Goal: Transaction & Acquisition: Purchase product/service

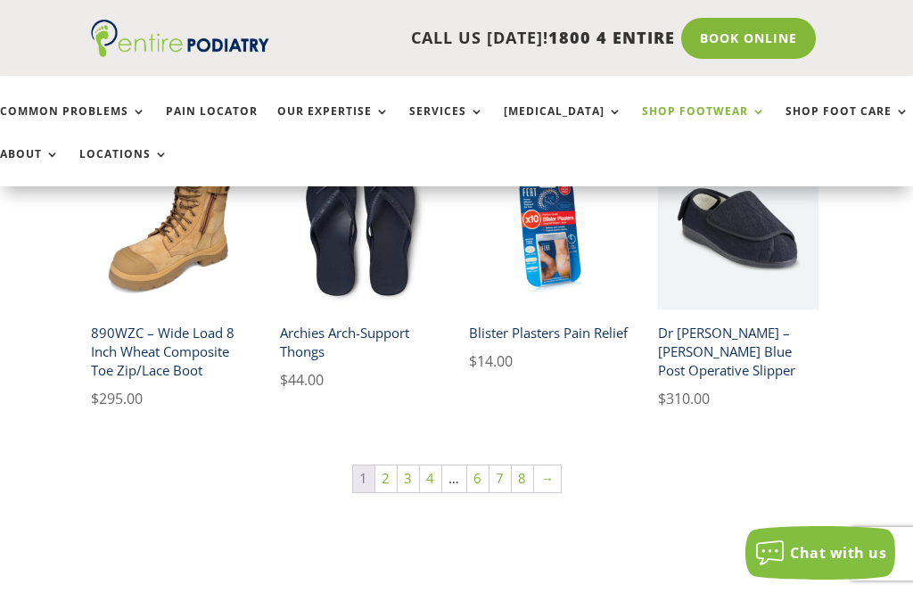
scroll to position [1146, 0]
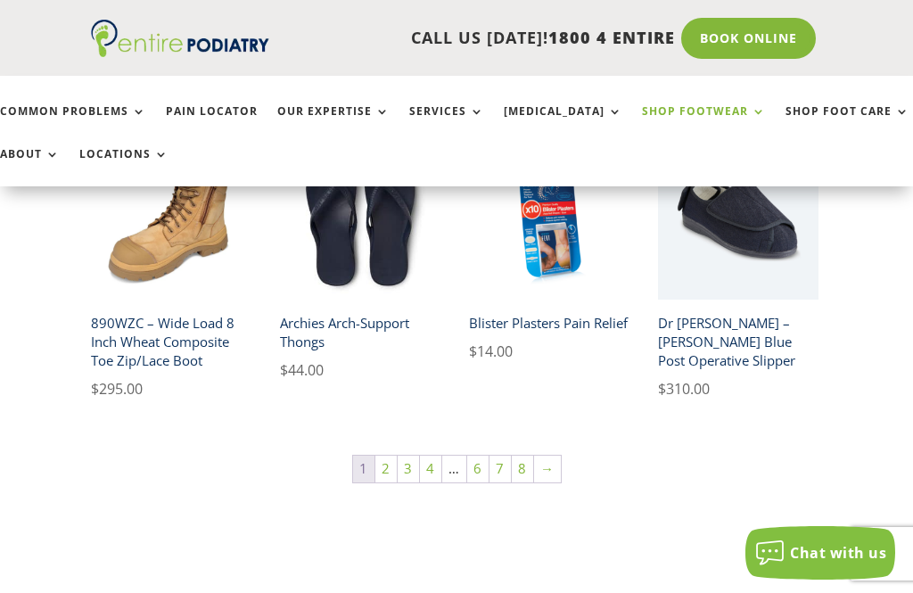
click at [384, 476] on link "2" at bounding box center [385, 469] width 21 height 27
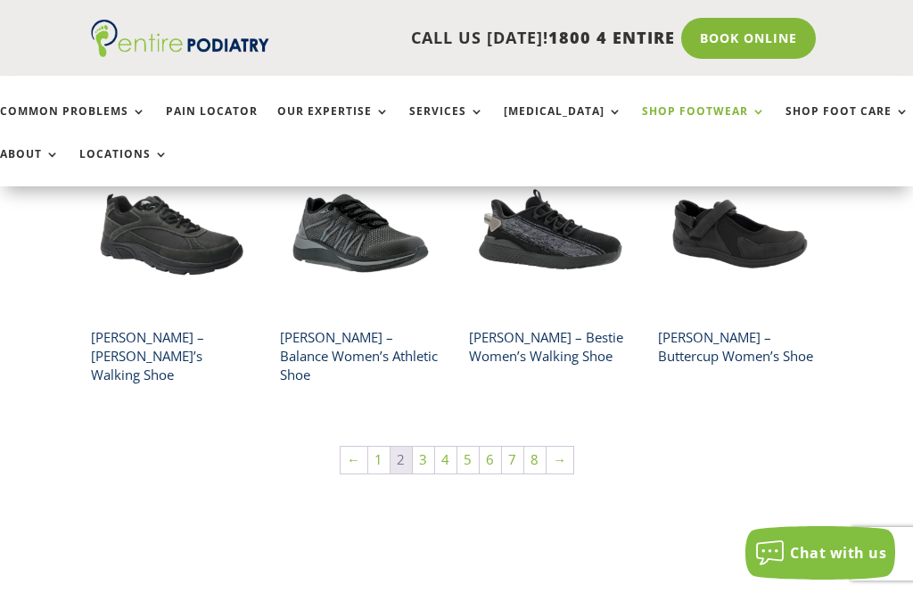
scroll to position [1131, 0]
click at [422, 448] on link "3" at bounding box center [423, 461] width 21 height 27
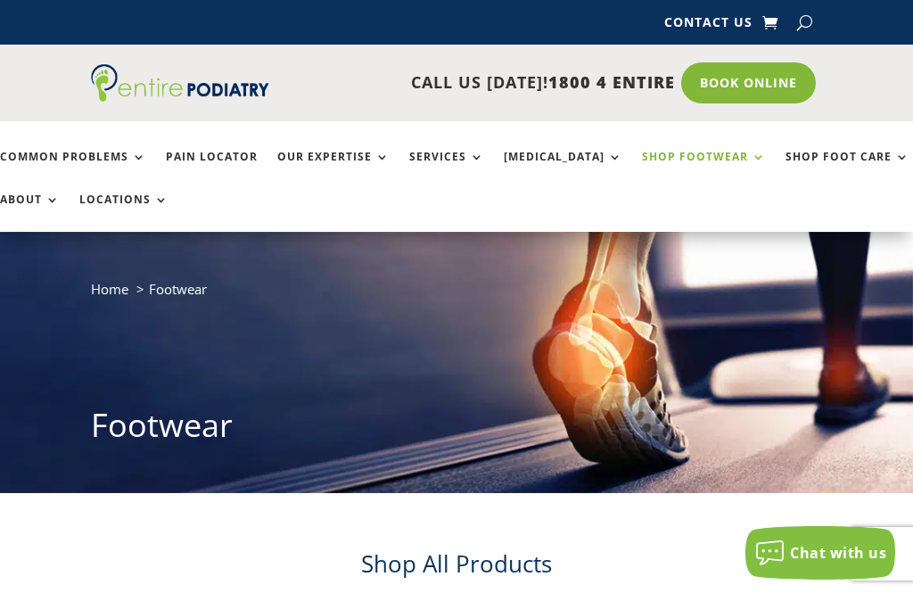
click at [805, 19] on button "button" at bounding box center [804, 22] width 15 height 27
click at [647, 13] on div "Contact Us Contact Us" at bounding box center [713, 22] width 217 height 27
click at [315, 30] on div "Contact Us Contact Us" at bounding box center [456, 22] width 730 height 45
click at [810, 24] on button "button" at bounding box center [804, 22] width 15 height 27
click at [691, 21] on input "search" at bounding box center [717, 23] width 117 height 15
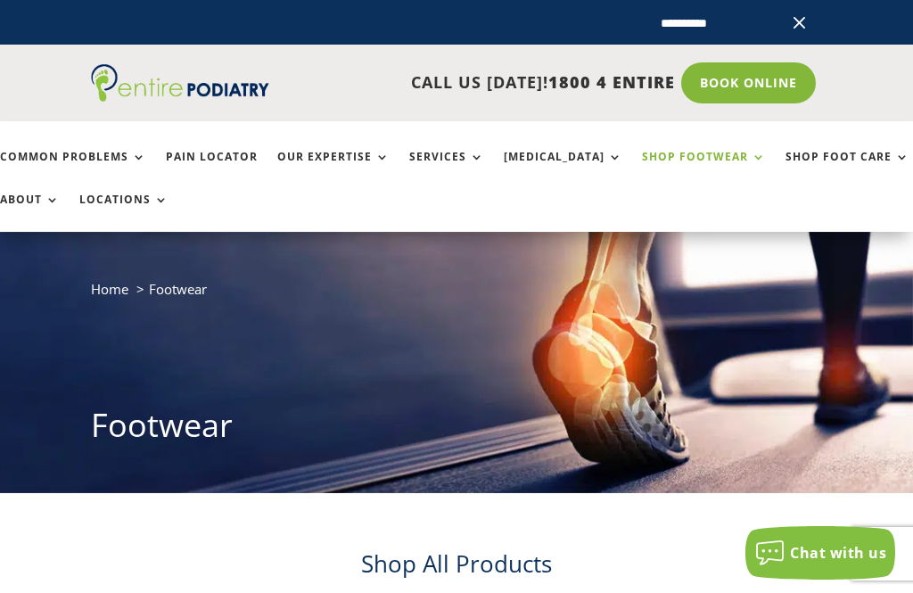
type input "**********"
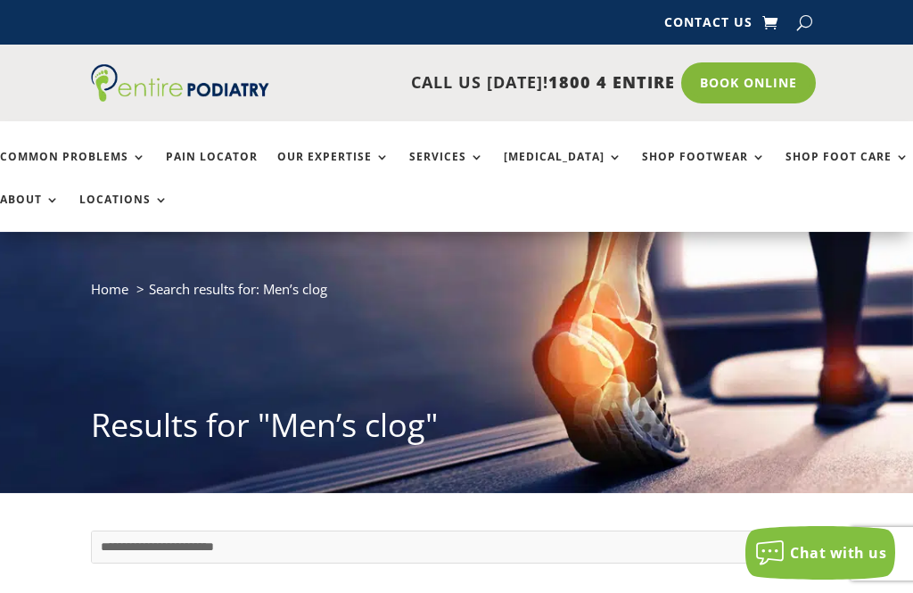
click at [498, 359] on div "Home Search results for: Men’s clog Results for "Men’s clog"" at bounding box center [456, 366] width 730 height 179
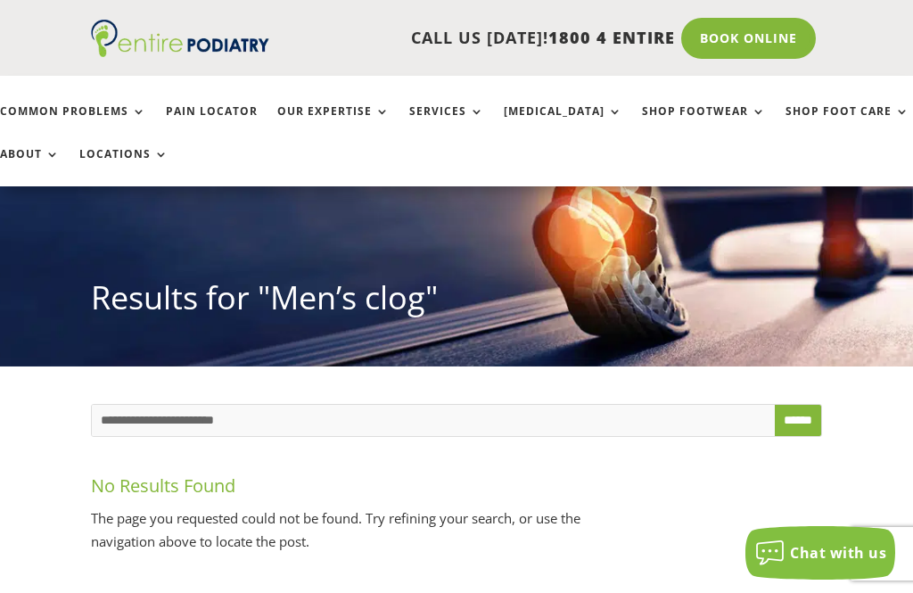
scroll to position [128, 0]
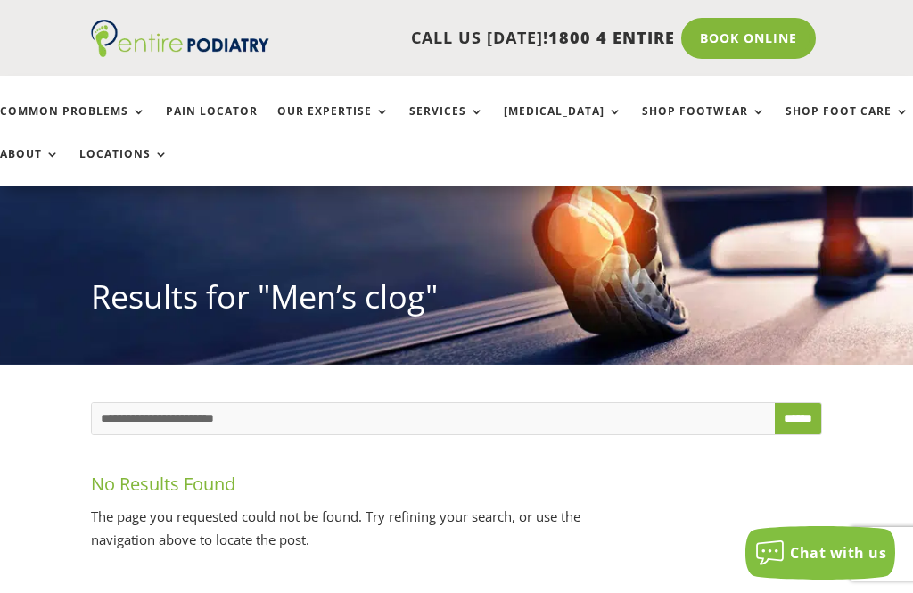
click at [707, 119] on link "Shop Footwear" at bounding box center [704, 124] width 124 height 38
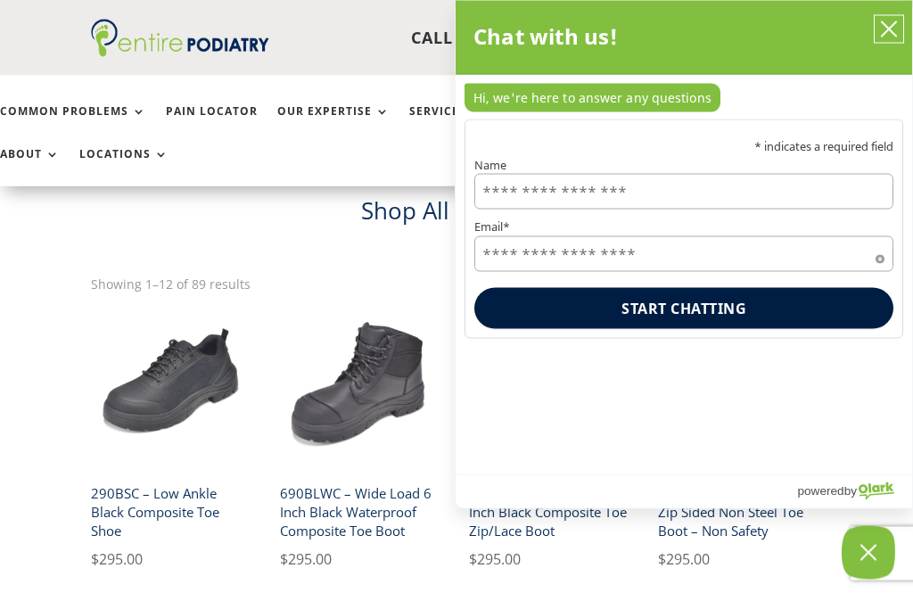
click at [891, 37] on icon "close chatbox" at bounding box center [889, 30] width 18 height 18
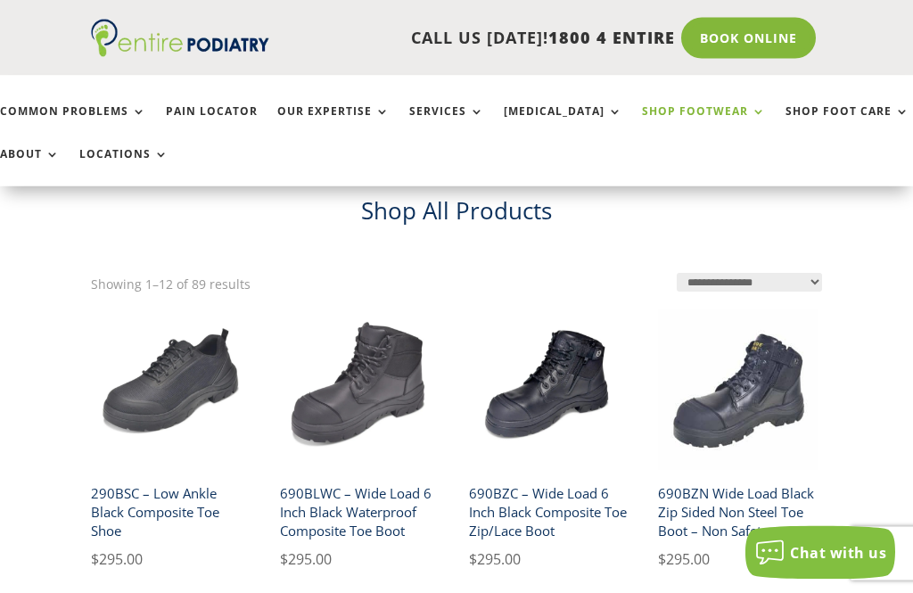
scroll to position [353, 0]
click at [891, 34] on div "CALL US TODAY! 1800 4 ENTIRE Call 1800 4 ENTIRE Book Online" at bounding box center [456, 38] width 913 height 77
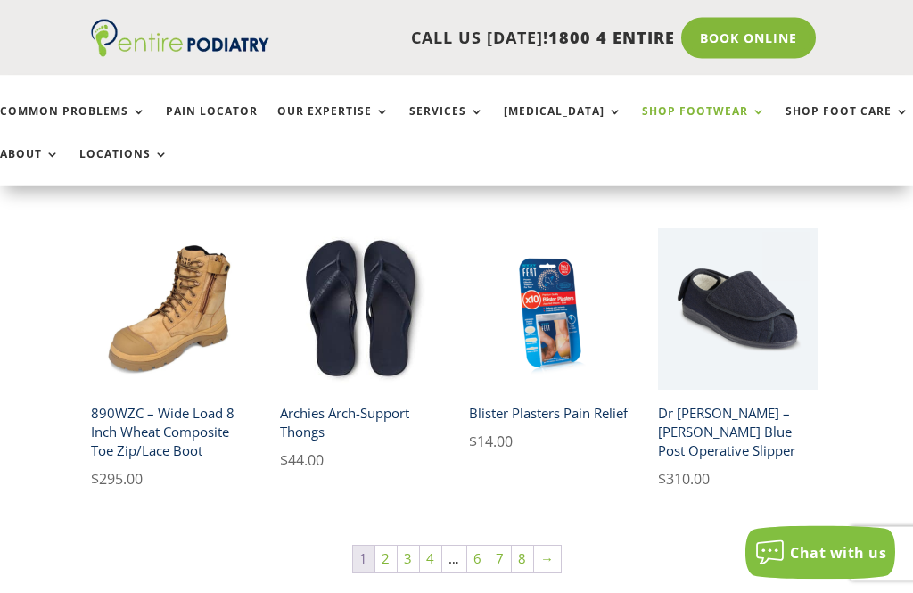
scroll to position [1177, 0]
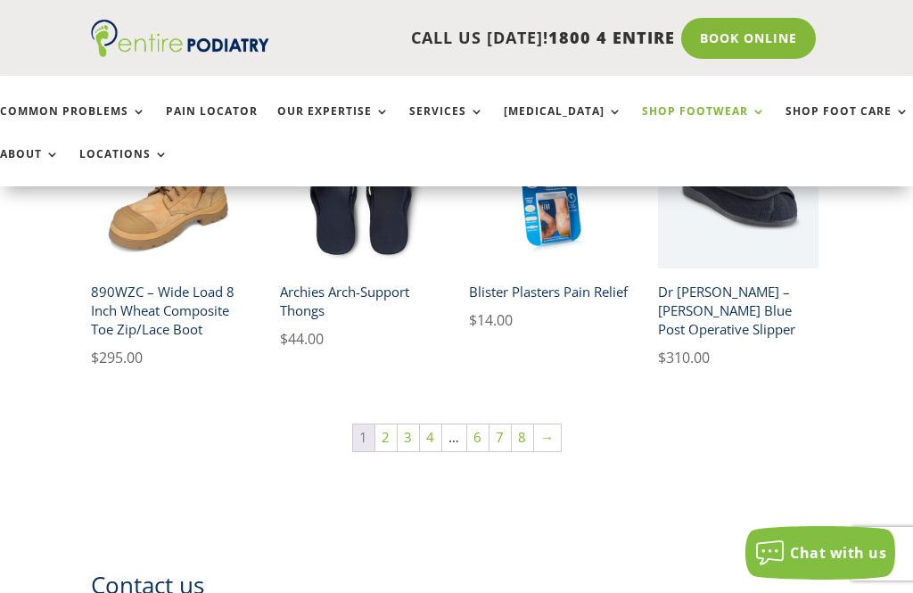
click at [528, 438] on link "8" at bounding box center [522, 437] width 21 height 27
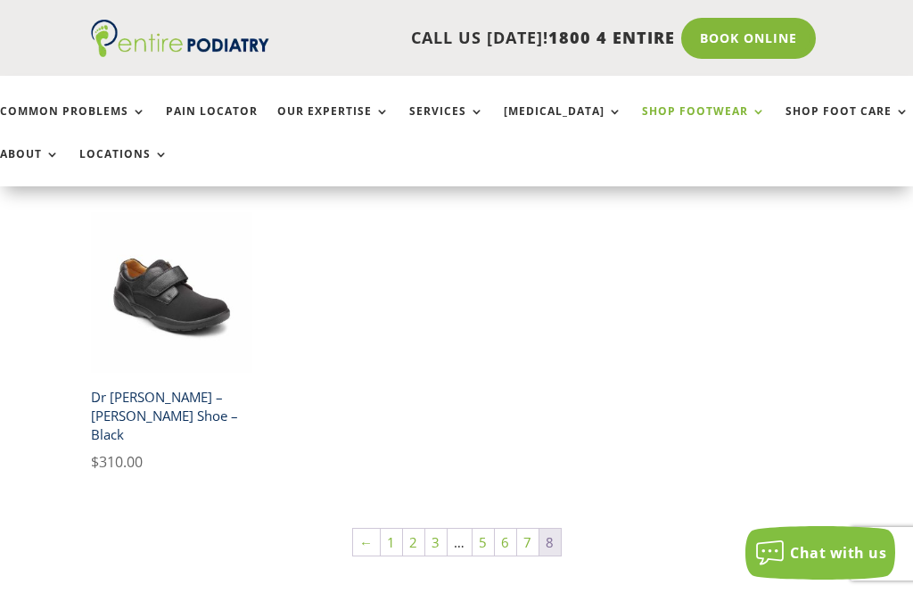
scroll to position [794, 0]
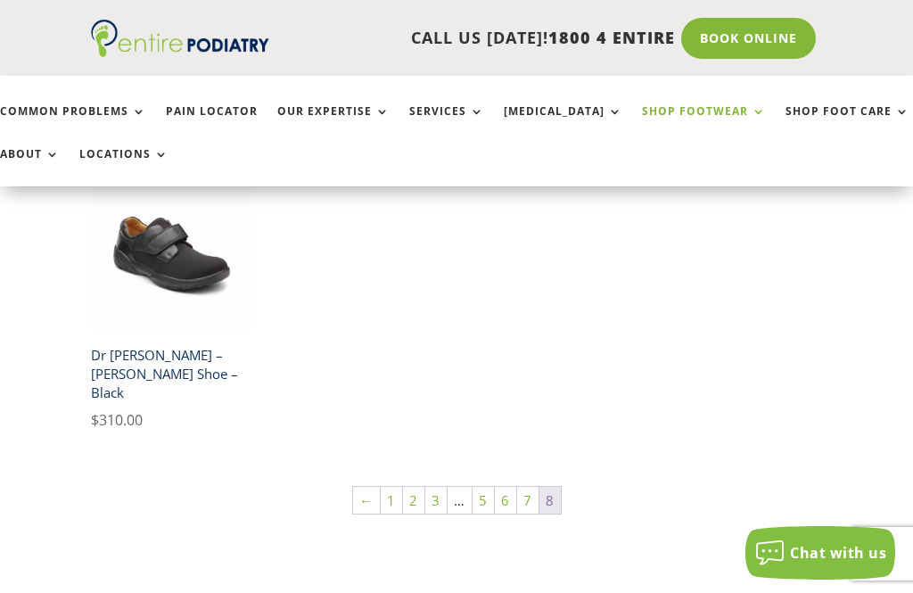
click at [532, 487] on link "7" at bounding box center [527, 500] width 21 height 27
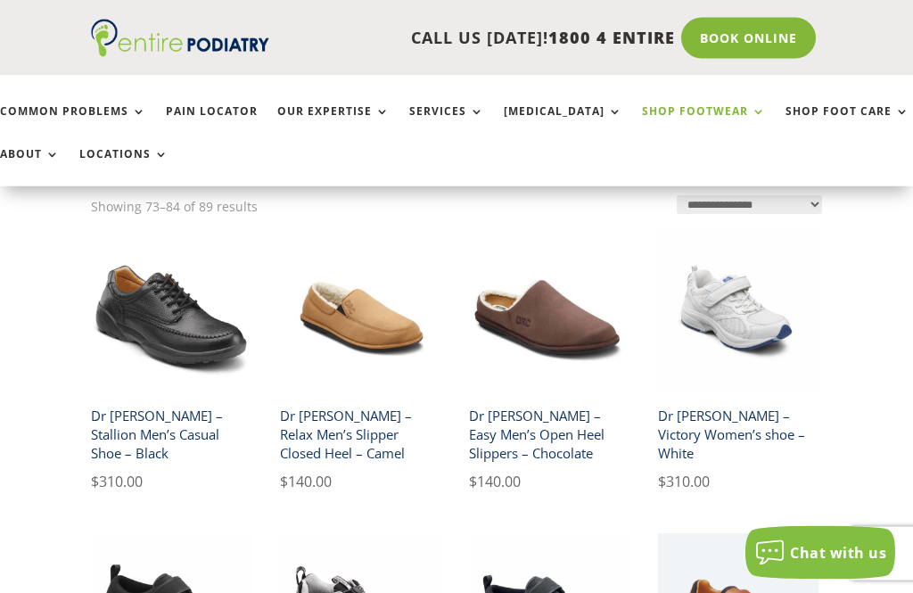
scroll to position [431, 0]
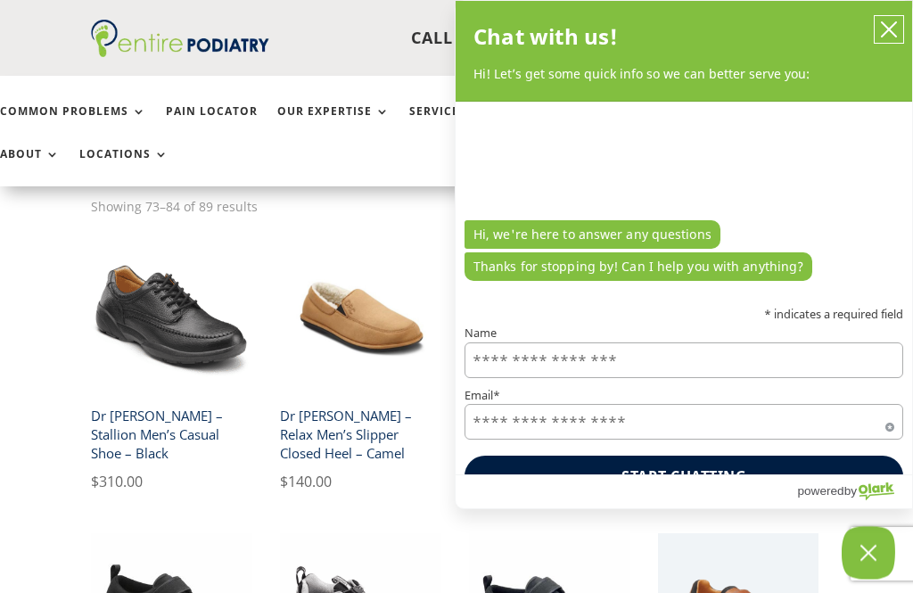
click at [876, 24] on button "close chatbox" at bounding box center [889, 29] width 29 height 27
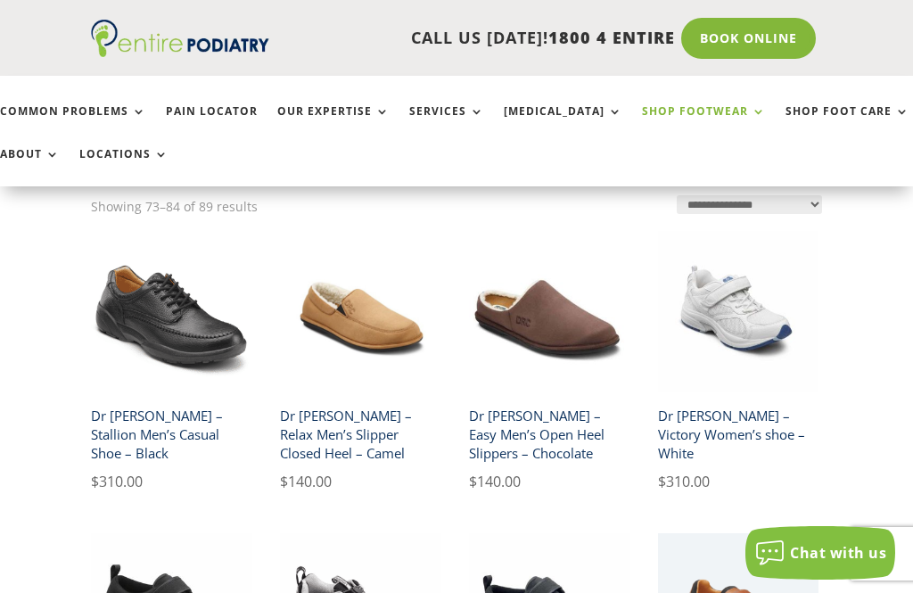
click at [521, 416] on h2 "Dr Comfort – Easy Men’s Open Heel Slippers – Chocolate" at bounding box center [549, 435] width 161 height 70
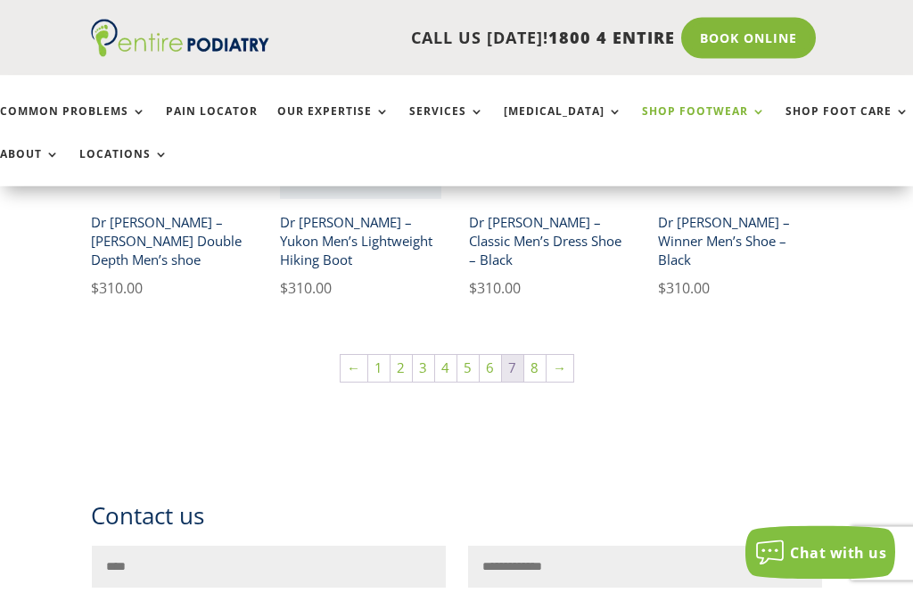
scroll to position [1265, 0]
click at [484, 354] on link "6" at bounding box center [490, 367] width 21 height 27
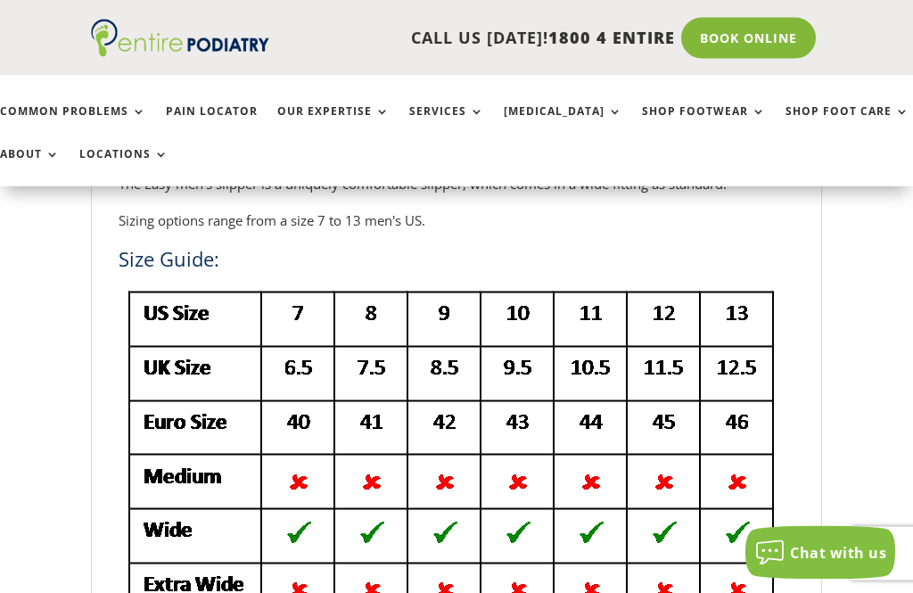
scroll to position [691, 0]
click at [375, 306] on img at bounding box center [451, 455] width 665 height 346
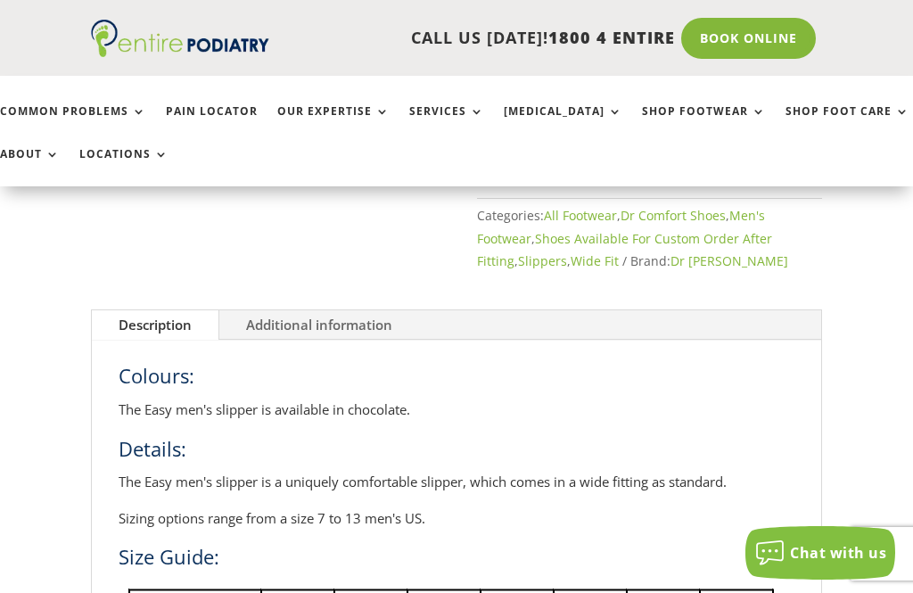
scroll to position [340, 0]
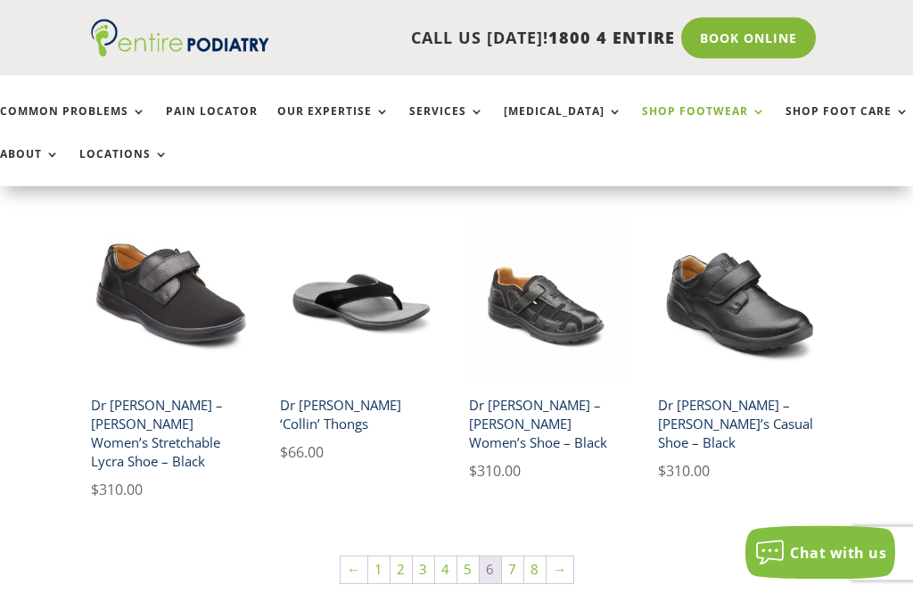
scroll to position [1064, 0]
click at [463, 556] on link "5" at bounding box center [467, 569] width 21 height 27
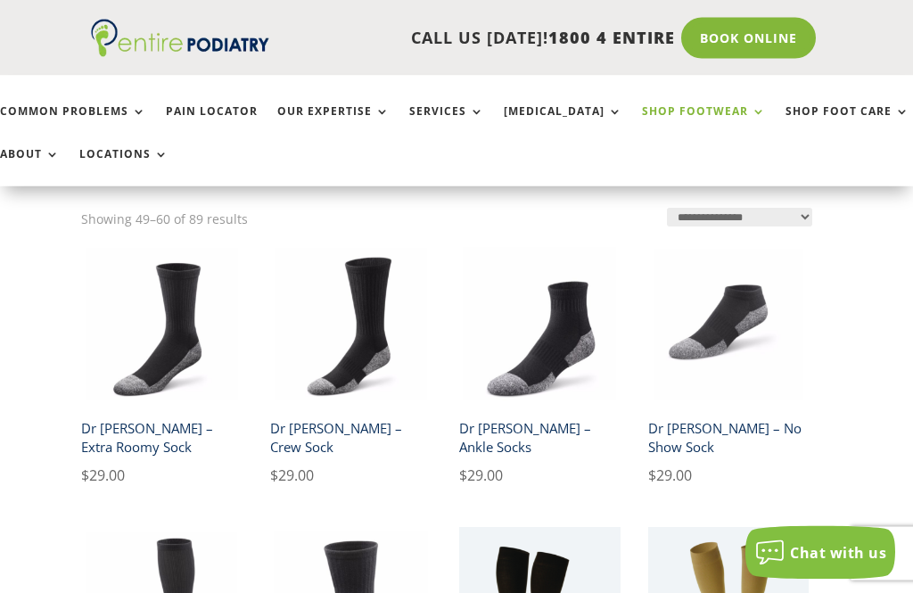
scroll to position [418, 10]
click at [119, 440] on h2 "Dr Comfort – Extra Roomy Sock" at bounding box center [161, 438] width 161 height 51
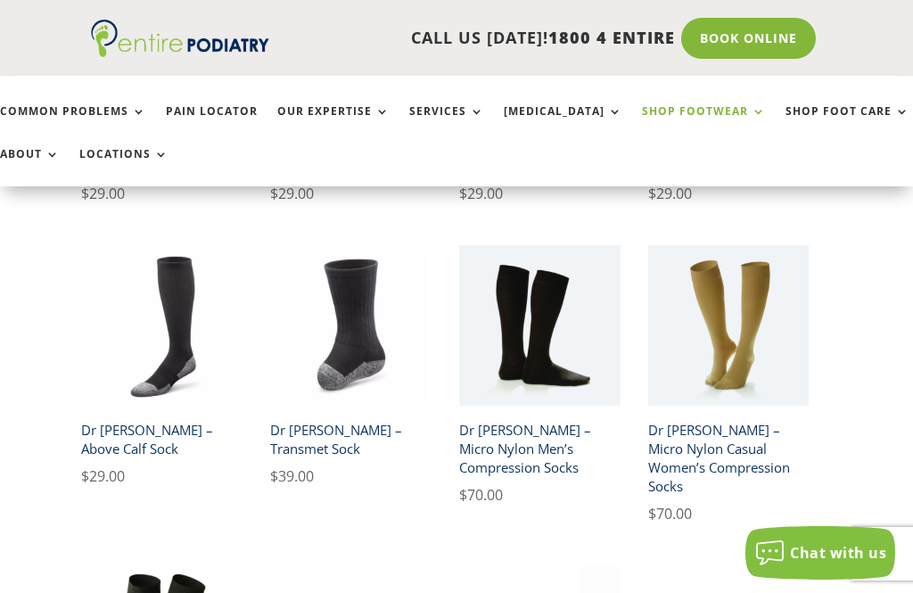
scroll to position [716, 10]
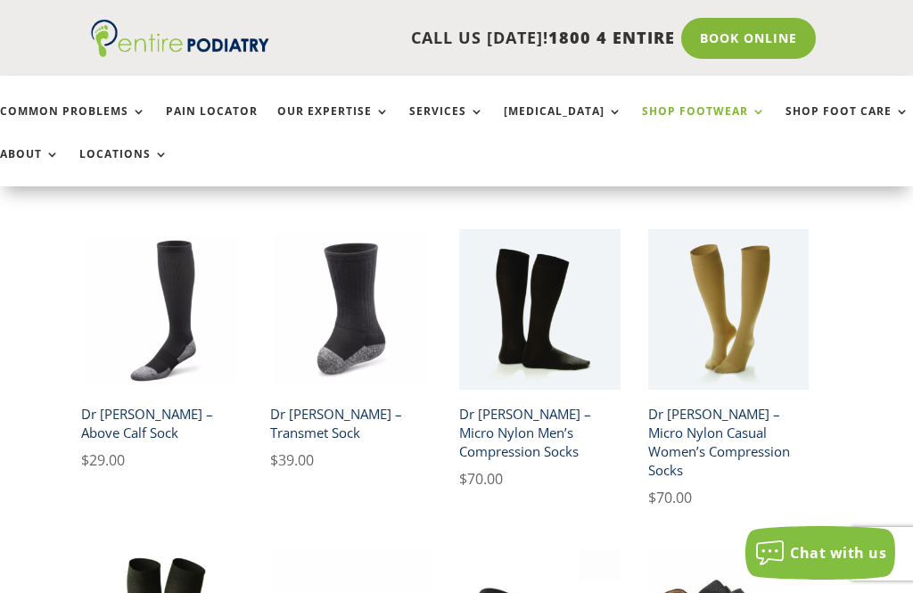
click at [528, 410] on h2 "Dr [PERSON_NAME] – Micro Nylon Men’s Compression Socks" at bounding box center [539, 433] width 161 height 70
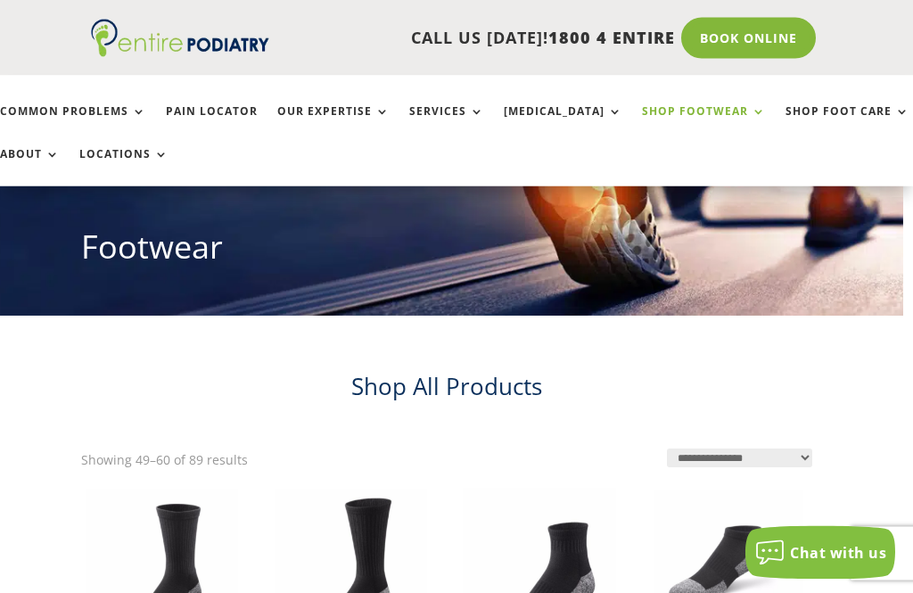
scroll to position [0, 10]
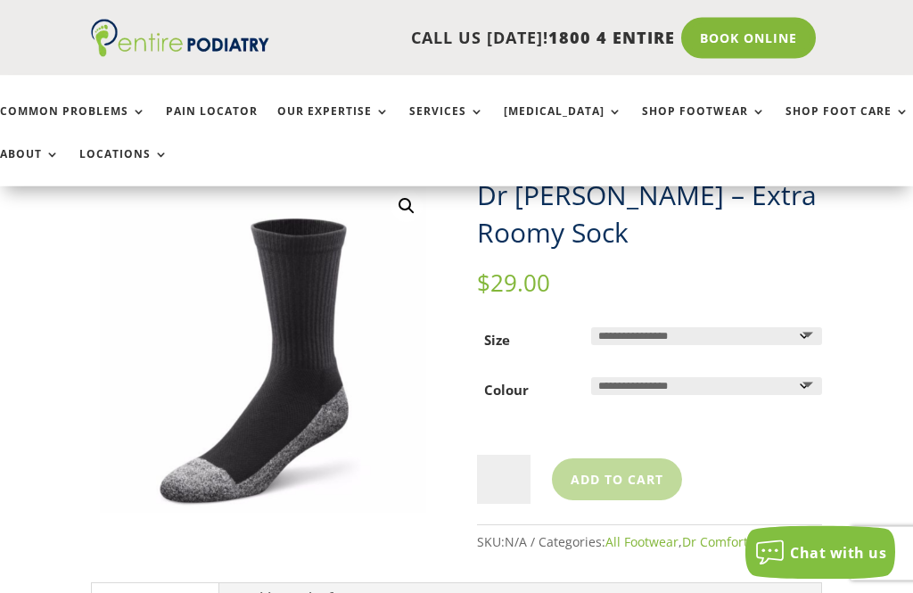
scroll to position [142, 0]
click at [799, 338] on select "**********" at bounding box center [706, 336] width 231 height 18
select select "*****"
click at [799, 394] on select "**********" at bounding box center [706, 386] width 231 height 18
select select "*****"
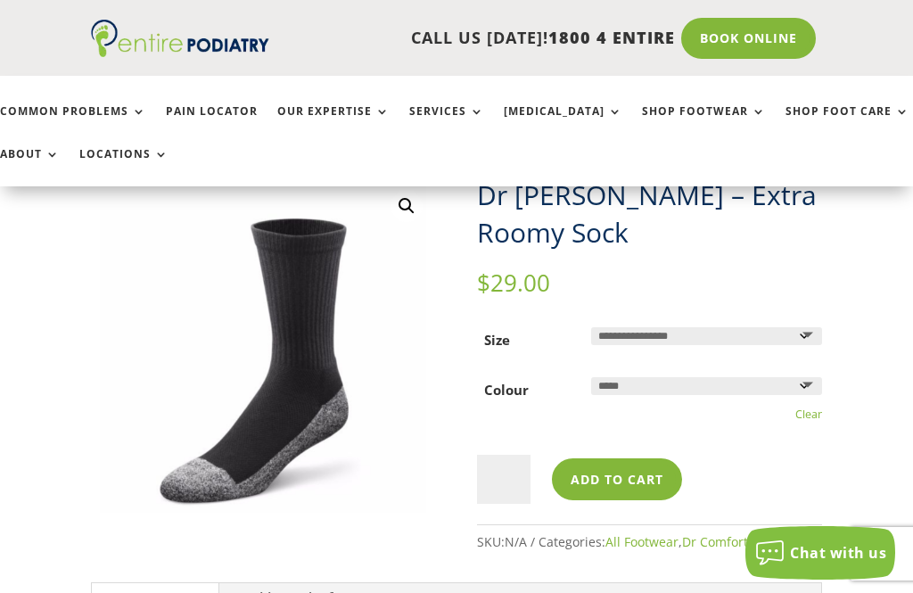
click at [609, 479] on button "Add to cart" at bounding box center [617, 478] width 130 height 41
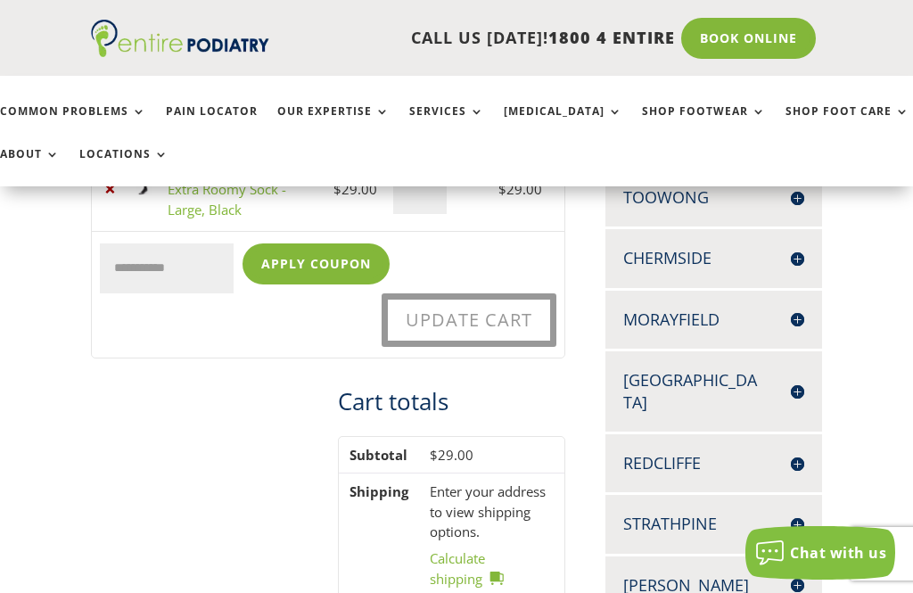
scroll to position [429, 0]
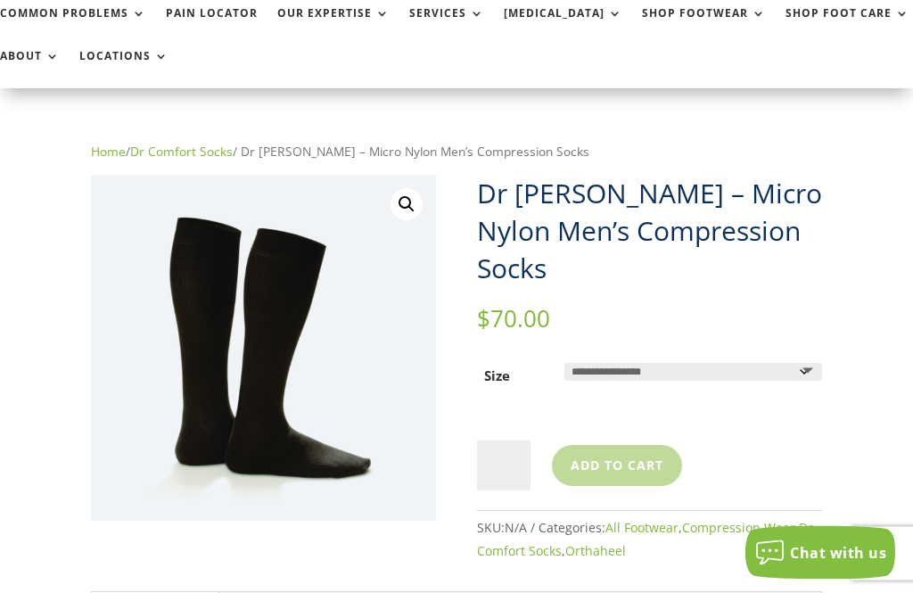
scroll to position [144, 0]
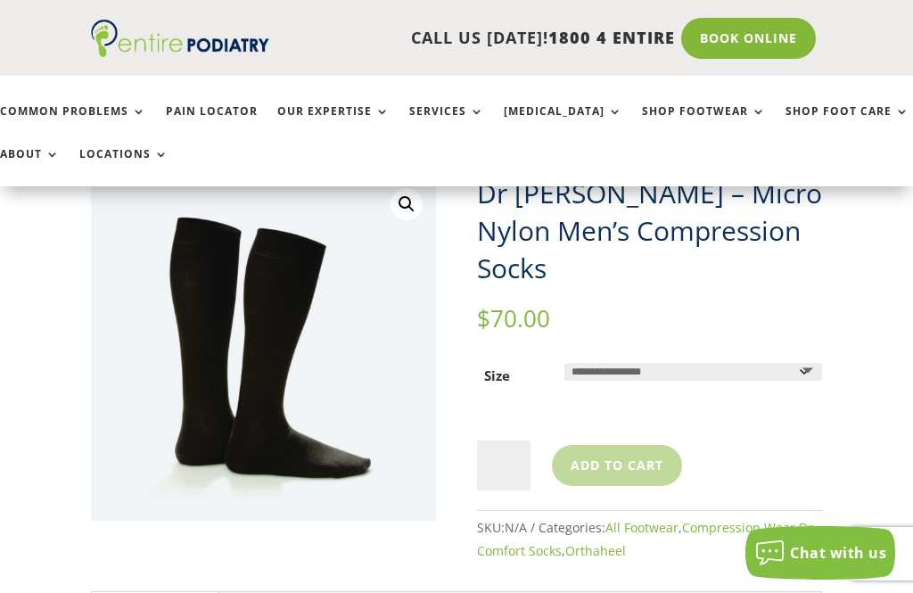
click at [802, 363] on select "**********" at bounding box center [692, 372] width 257 height 18
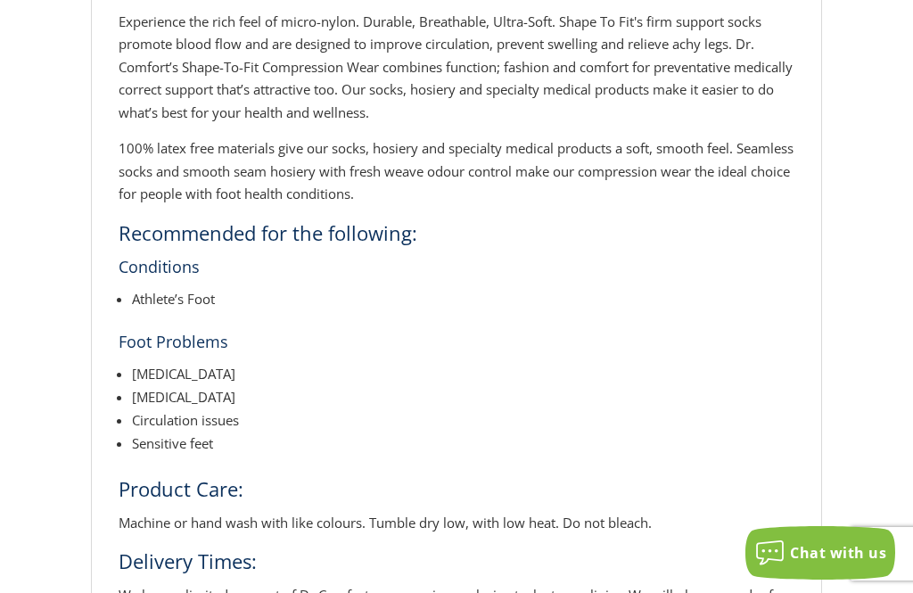
scroll to position [0, 0]
